Goal: Information Seeking & Learning: Learn about a topic

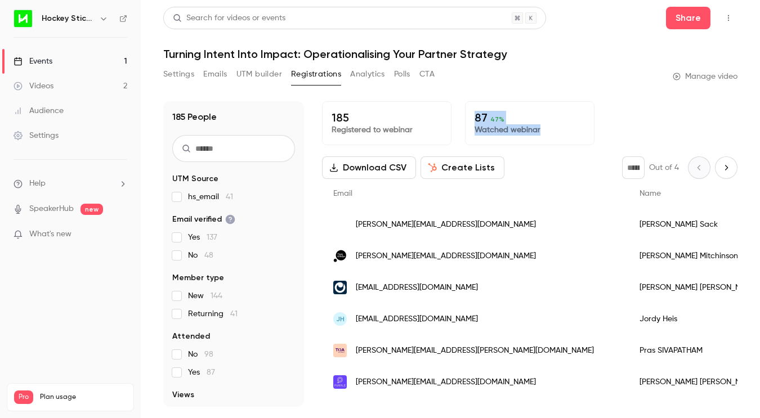
drag, startPoint x: 476, startPoint y: 116, endPoint x: 542, endPoint y: 128, distance: 67.4
click at [542, 128] on div "87 47 % Watched webinar" at bounding box center [529, 123] width 129 height 44
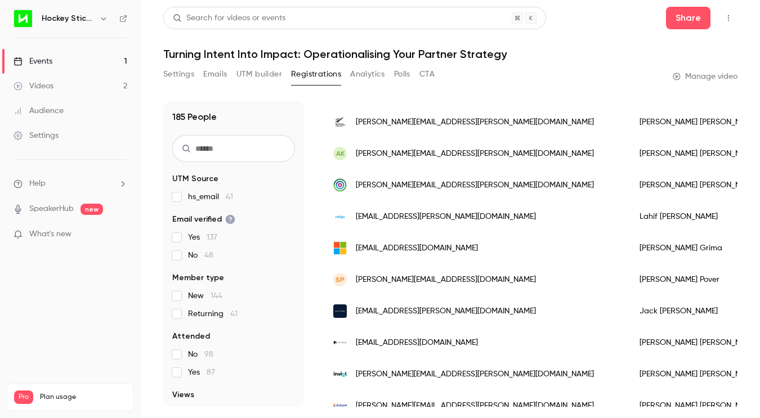
scroll to position [1377, 0]
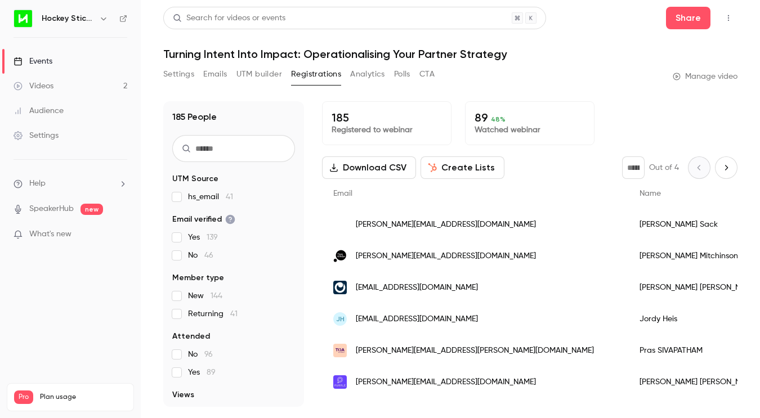
click at [50, 234] on span "What's new" at bounding box center [50, 234] width 42 height 12
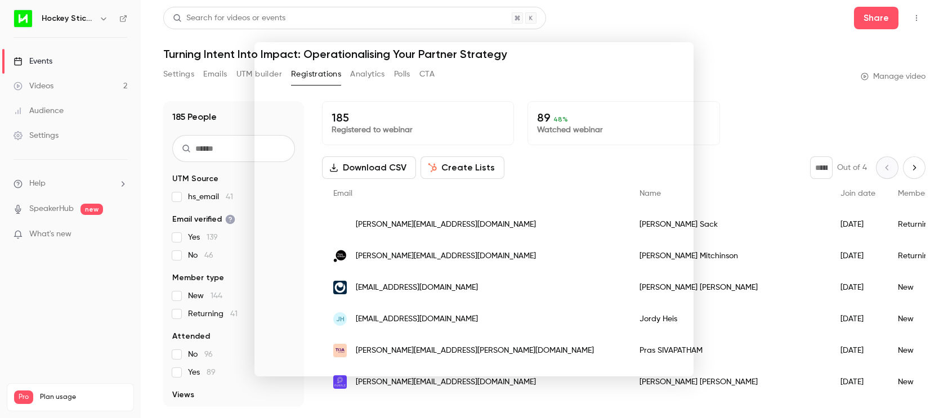
drag, startPoint x: 56, startPoint y: 85, endPoint x: 49, endPoint y: 86, distance: 6.8
click at [56, 85] on div at bounding box center [474, 209] width 948 height 418
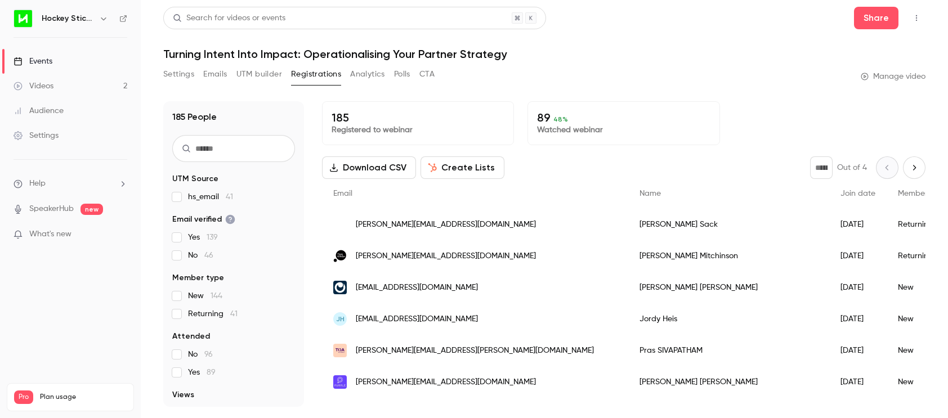
click at [47, 86] on div "Videos" at bounding box center [34, 85] width 40 height 11
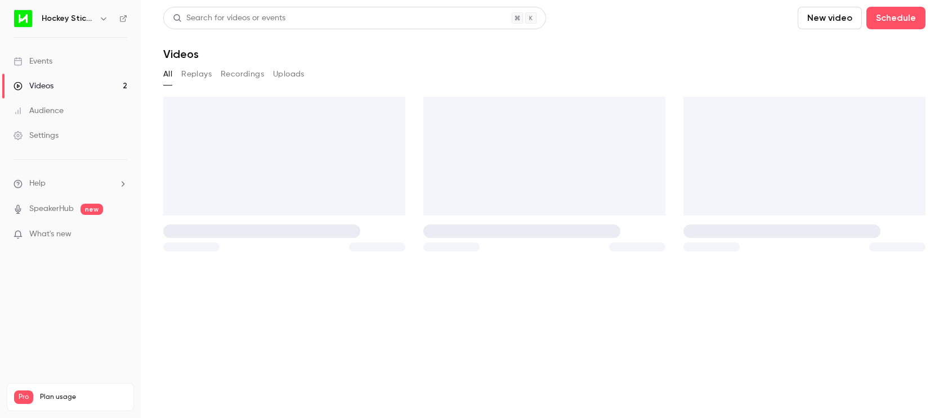
click at [269, 14] on div "Search for videos or events" at bounding box center [229, 18] width 113 height 12
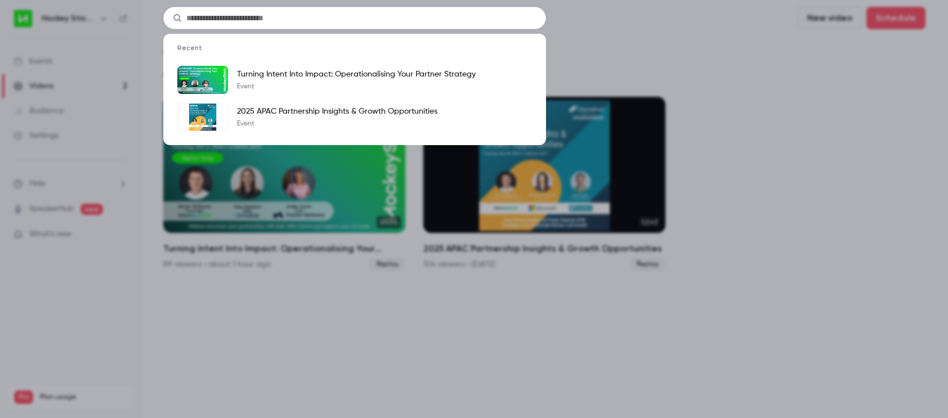
click at [650, 46] on div "Recent Turning Intent Into Impact: Operationalising Your Partner Strategy Event…" at bounding box center [474, 209] width 948 height 418
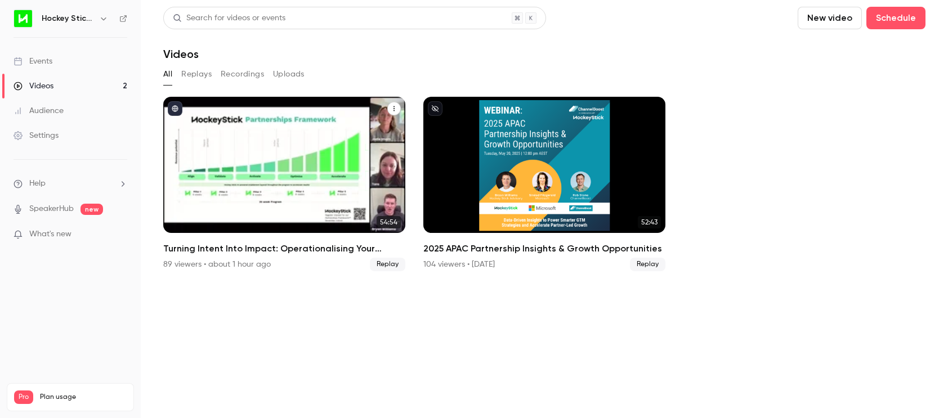
click at [312, 208] on div "Turning Intent Into Impact: Operationalising Your Partner Strategy" at bounding box center [284, 165] width 242 height 136
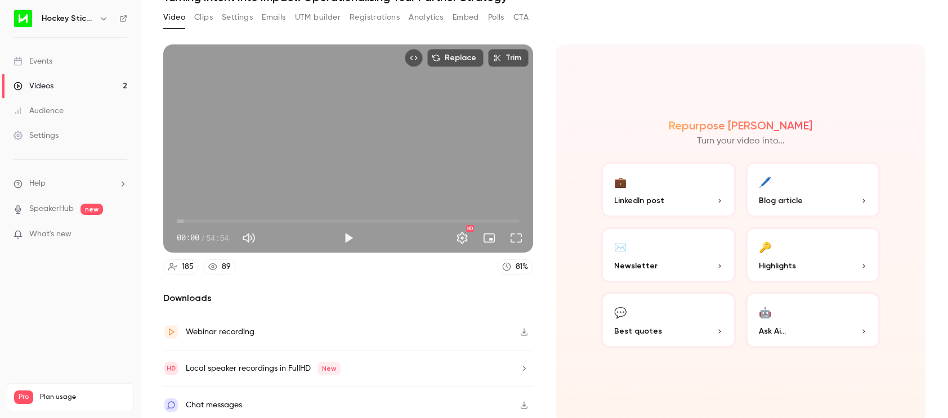
scroll to position [58, 0]
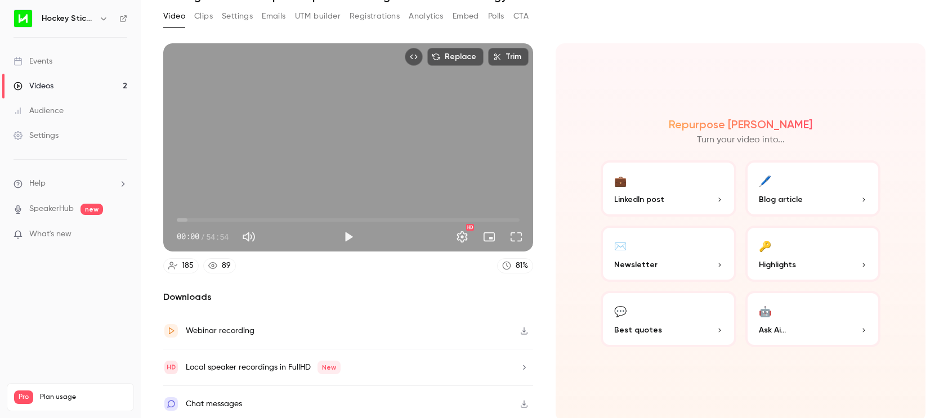
click at [646, 190] on button "💼 LinkedIn post" at bounding box center [668, 188] width 136 height 56
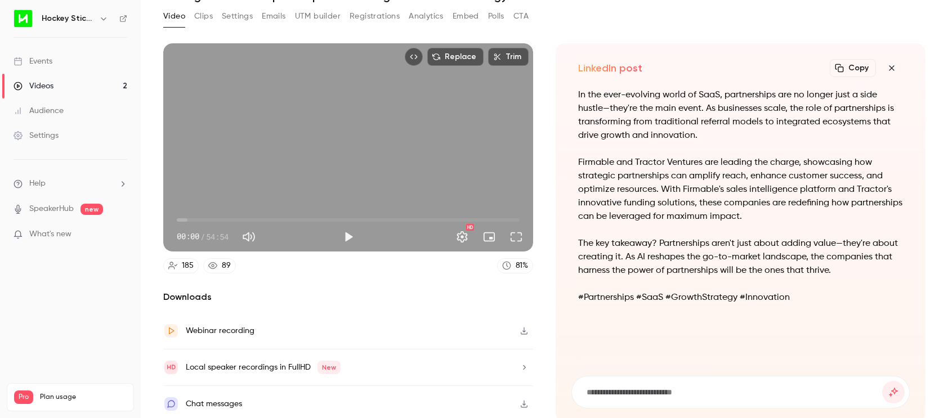
scroll to position [62, 0]
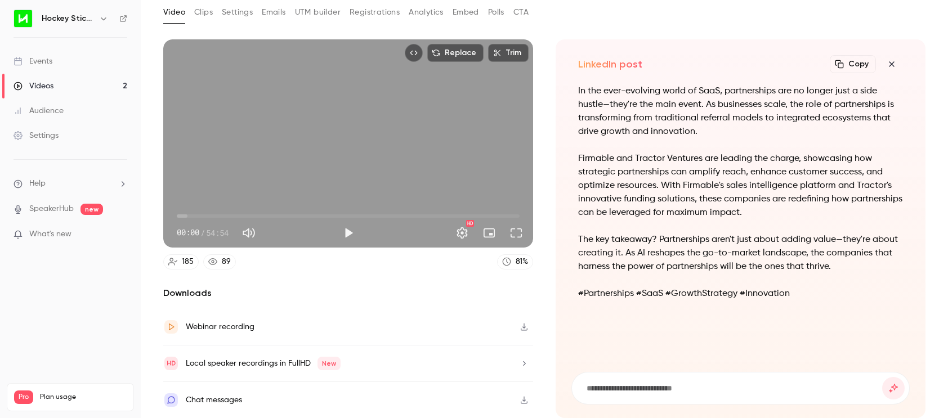
click at [759, 65] on icon "button" at bounding box center [891, 64] width 14 height 9
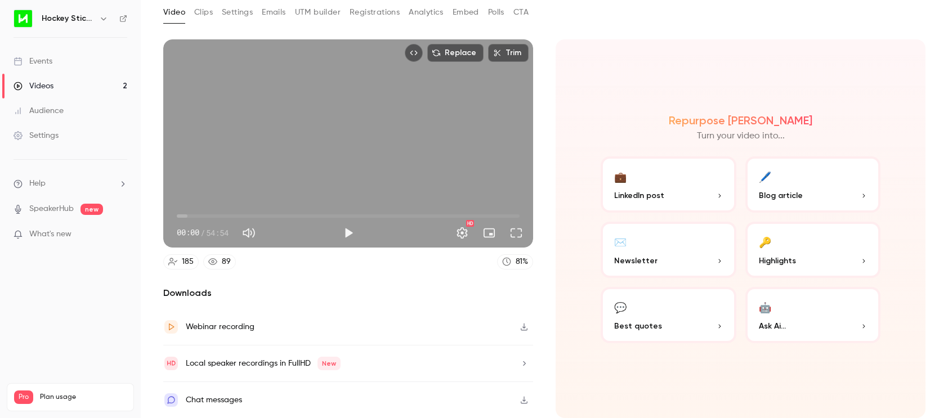
click at [759, 194] on span "Blog article" at bounding box center [780, 196] width 44 height 12
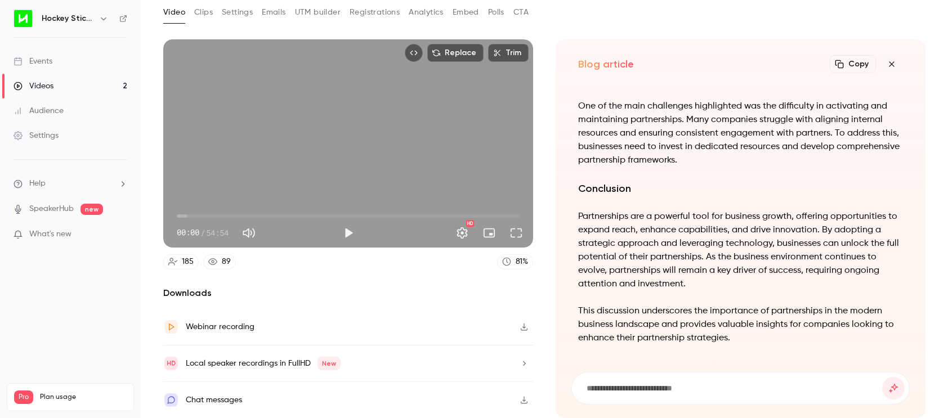
scroll to position [-628, 0]
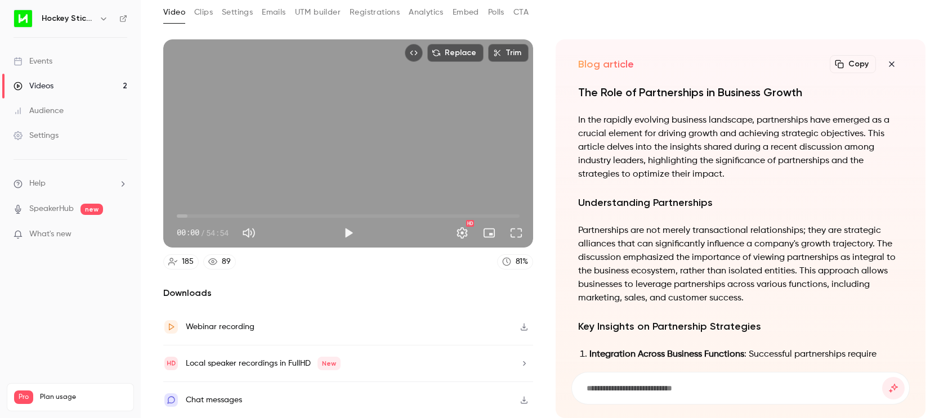
click at [759, 64] on icon "button" at bounding box center [891, 64] width 14 height 9
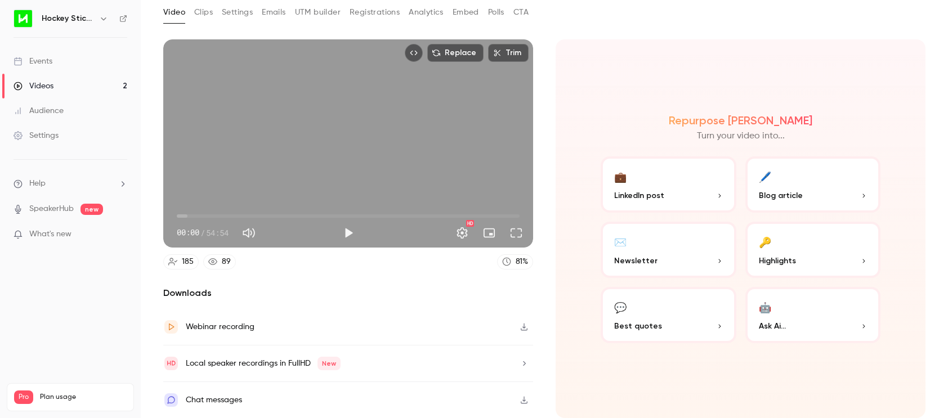
click at [650, 255] on span "Newsletter" at bounding box center [635, 261] width 43 height 12
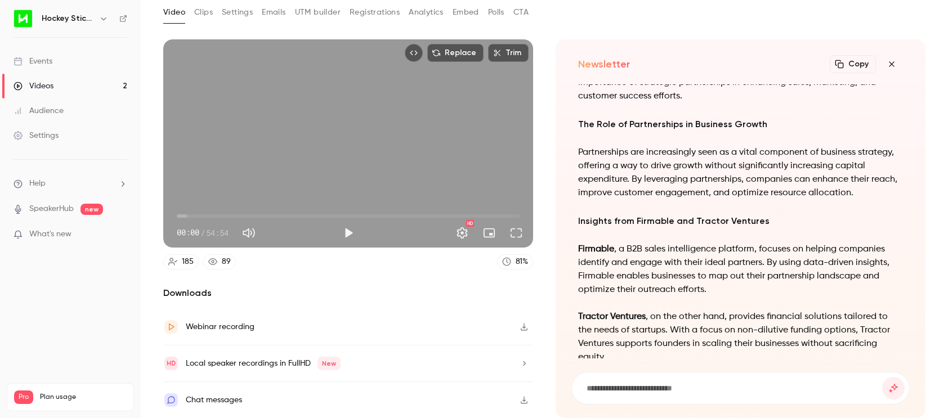
scroll to position [-571, 0]
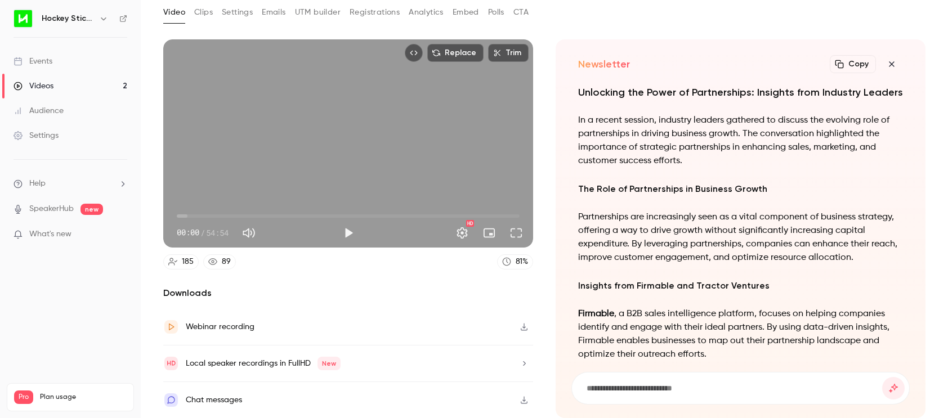
click at [759, 63] on icon "button" at bounding box center [891, 64] width 14 height 9
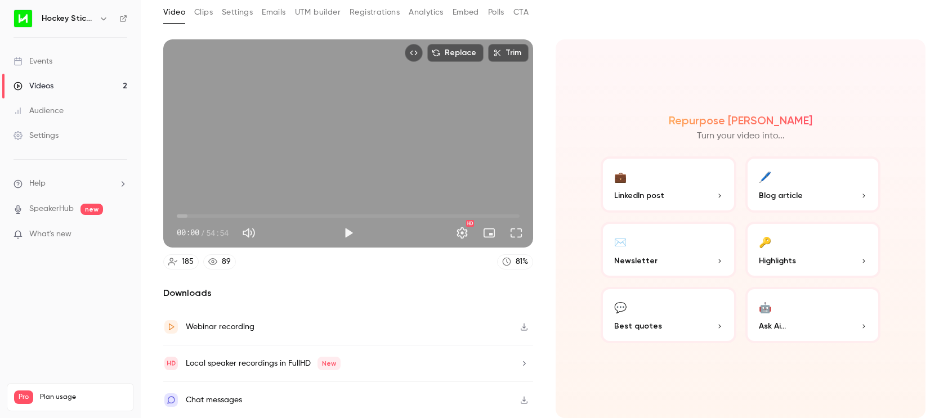
click at [654, 309] on button "💬 Best quotes" at bounding box center [668, 315] width 136 height 56
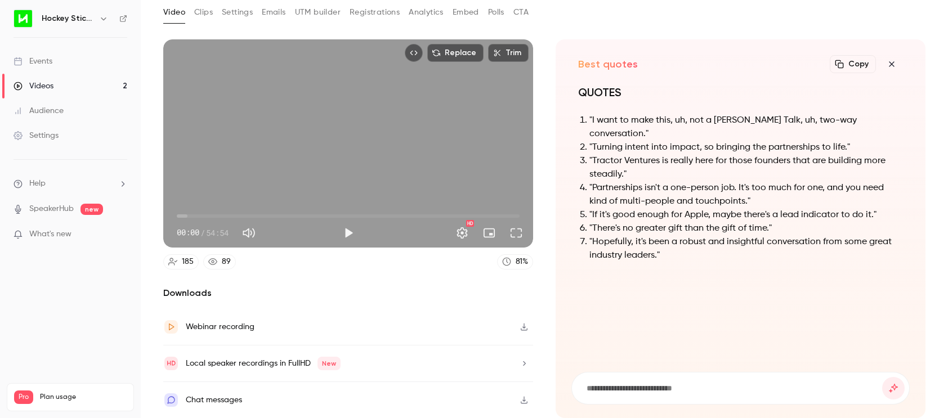
click at [759, 61] on icon "button" at bounding box center [891, 64] width 14 height 9
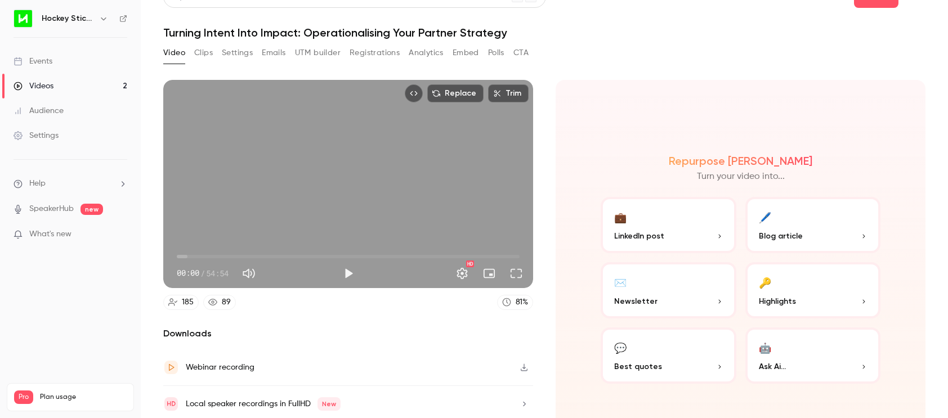
scroll to position [0, 0]
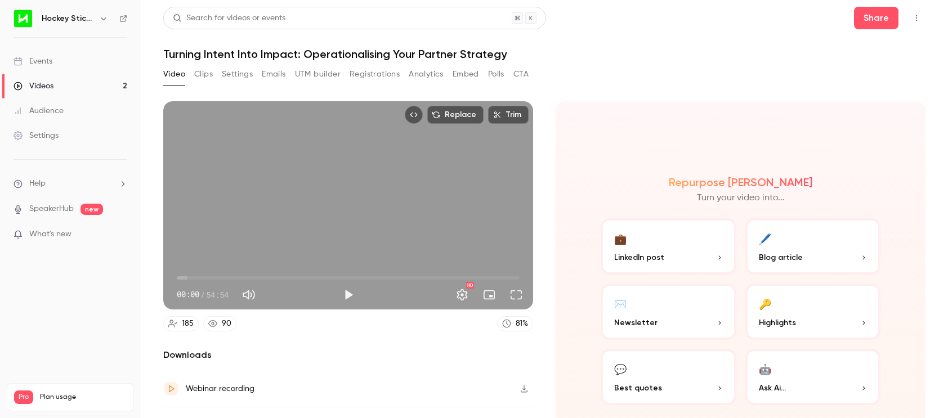
click at [47, 60] on div "Events" at bounding box center [33, 61] width 39 height 11
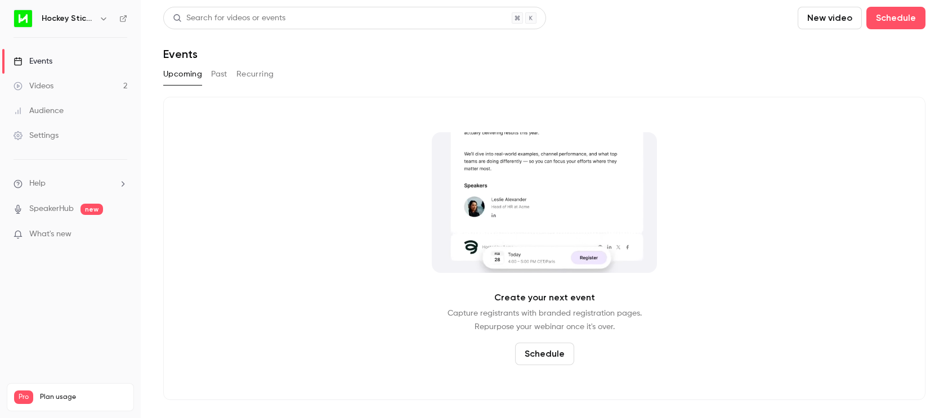
click at [212, 76] on button "Past" at bounding box center [219, 74] width 16 height 18
